Goal: Task Accomplishment & Management: Manage account settings

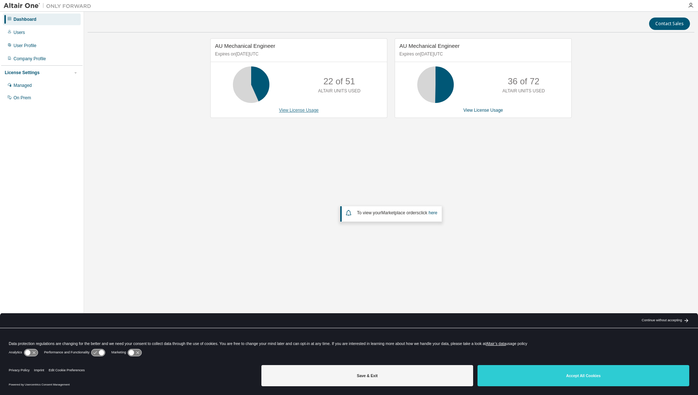
click at [297, 112] on link "View License Usage" at bounding box center [299, 110] width 40 height 5
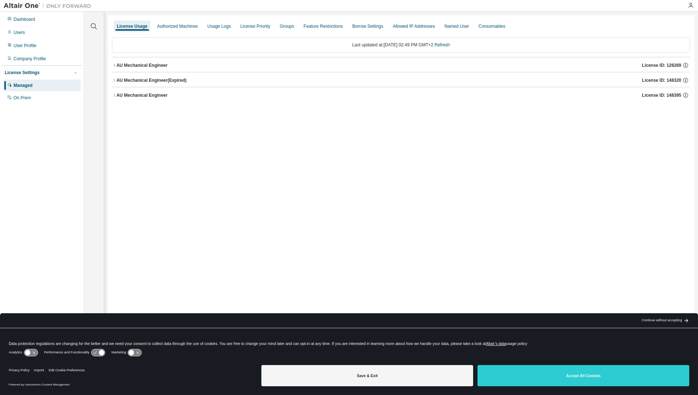
click at [136, 65] on div "AU Mechanical Engineer" at bounding box center [141, 65] width 51 height 6
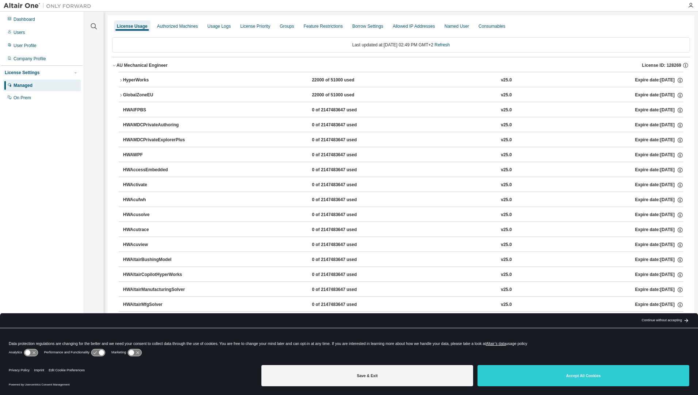
click at [134, 80] on div "HyperWorks" at bounding box center [156, 80] width 66 height 7
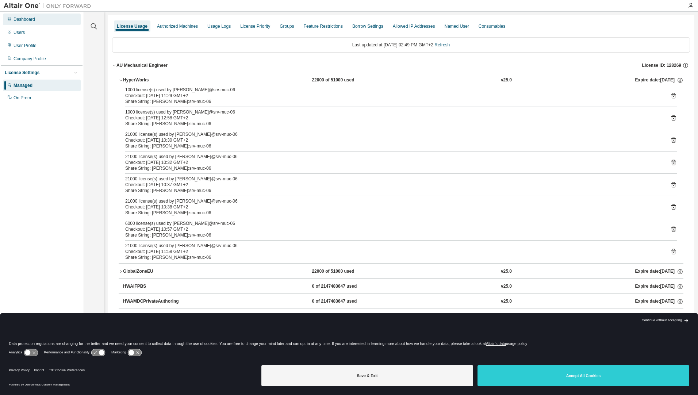
click at [39, 22] on div "Dashboard" at bounding box center [42, 20] width 78 height 12
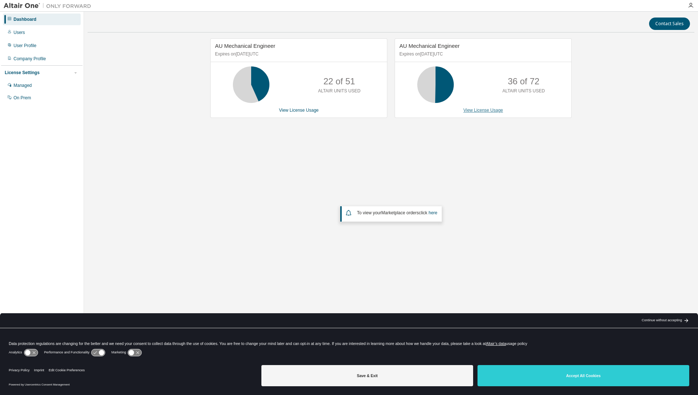
click at [484, 110] on link "View License Usage" at bounding box center [483, 110] width 40 height 5
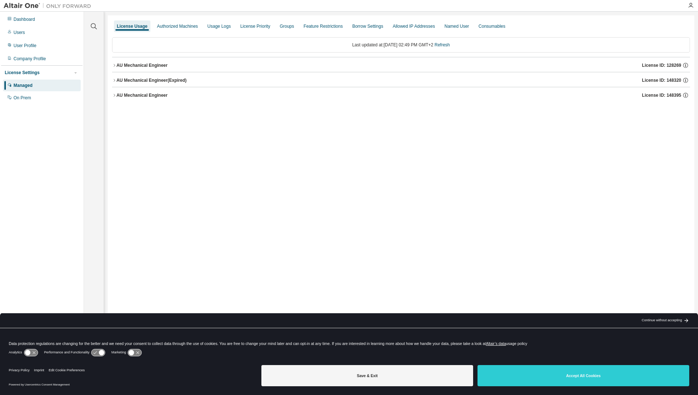
click at [139, 65] on div "AU Mechanical Engineer" at bounding box center [141, 65] width 51 height 6
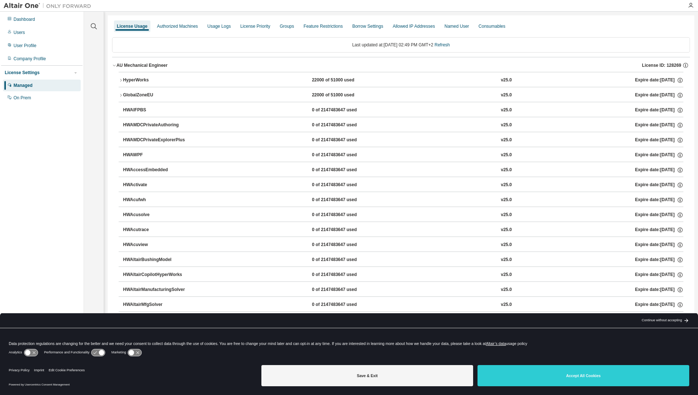
click at [135, 80] on div "HyperWorks" at bounding box center [156, 80] width 66 height 7
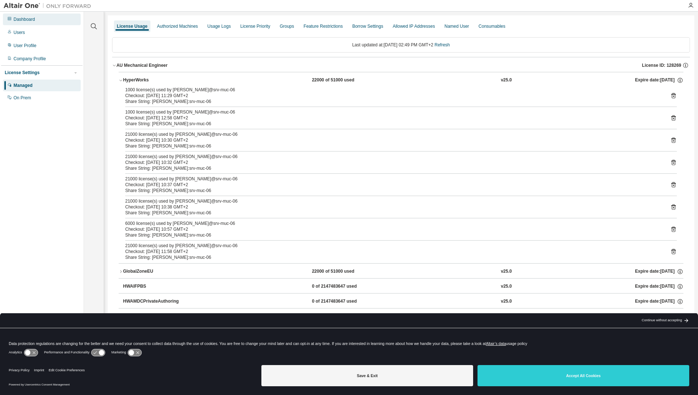
click at [28, 20] on div "Dashboard" at bounding box center [25, 19] width 22 height 6
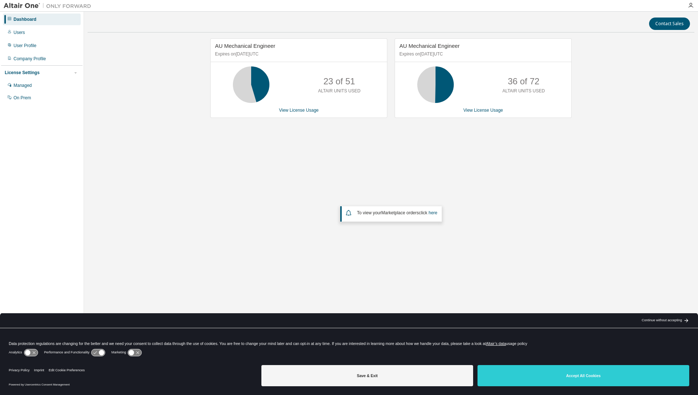
click at [231, 196] on div "AU Mechanical Engineer Expires on November 15, 2025 UTC 23 of 51 ALTAIR UNITS U…" at bounding box center [391, 166] width 607 height 257
